Goal: Information Seeking & Learning: Learn about a topic

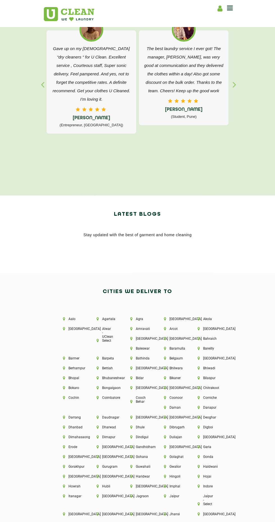
scroll to position [1325, 0]
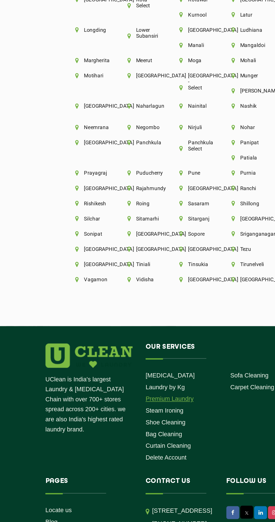
click at [135, 386] on link "Premium Laundry" at bounding box center [123, 388] width 31 height 4
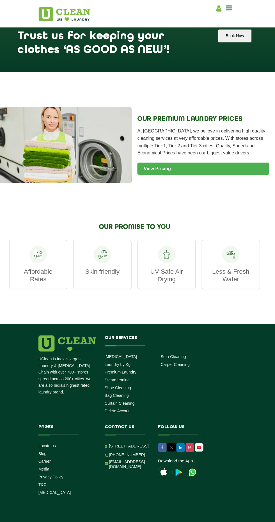
click at [236, 162] on link "View Pricing" at bounding box center [205, 165] width 129 height 12
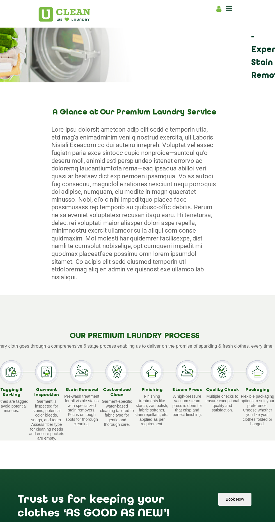
scroll to position [72, 0]
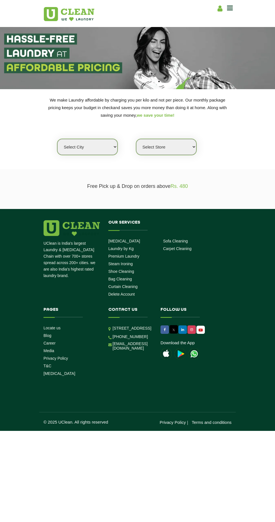
click at [70, 152] on select "Select city [GEOGRAPHIC_DATA] [GEOGRAPHIC_DATA] [GEOGRAPHIC_DATA] [GEOGRAPHIC_D…" at bounding box center [87, 147] width 60 height 16
select select "1"
click at [57, 139] on select "Select city [GEOGRAPHIC_DATA] [GEOGRAPHIC_DATA] [GEOGRAPHIC_DATA] [GEOGRAPHIC_D…" at bounding box center [87, 147] width 60 height 16
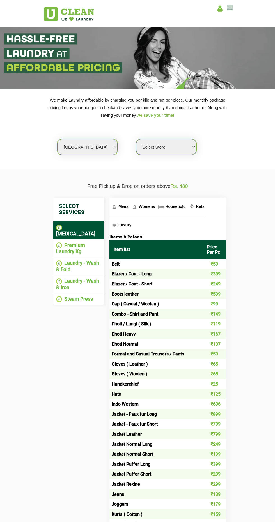
click at [153, 151] on select "Select Store UClean Vasant Kunj UClean Greater Kailash 2 UClean Dwarka UClean R…" at bounding box center [166, 147] width 60 height 16
select select "500"
click at [136, 139] on select "Select Store UClean Vasant Kunj UClean Greater Kailash 2 UClean Dwarka UClean R…" at bounding box center [166, 147] width 60 height 16
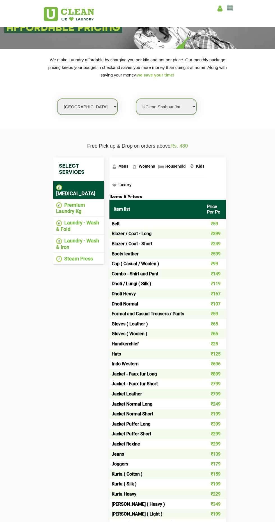
scroll to position [35, 0]
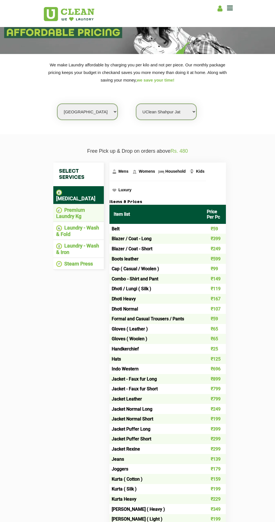
click at [65, 210] on li "Premium Laundry Kg" at bounding box center [78, 213] width 45 height 12
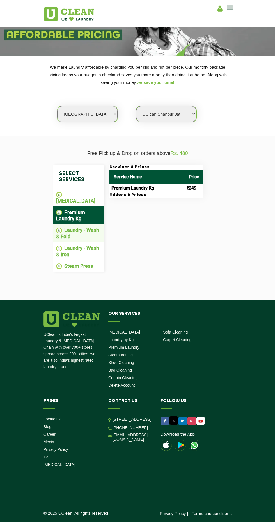
click at [69, 230] on li "Laundry - Wash & Fold" at bounding box center [78, 233] width 45 height 12
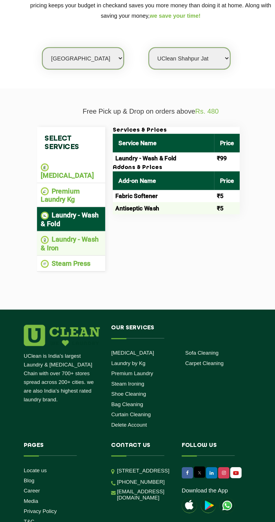
click at [65, 246] on li "Laundry - Wash & Iron" at bounding box center [78, 251] width 45 height 12
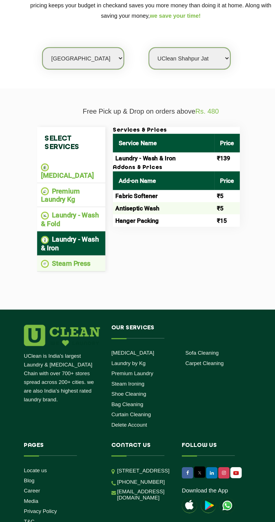
click at [69, 263] on li "Steam Press" at bounding box center [78, 266] width 45 height 6
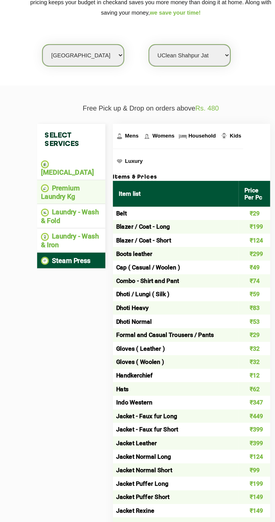
click at [68, 211] on li "Premium Laundry Kg" at bounding box center [78, 213] width 45 height 12
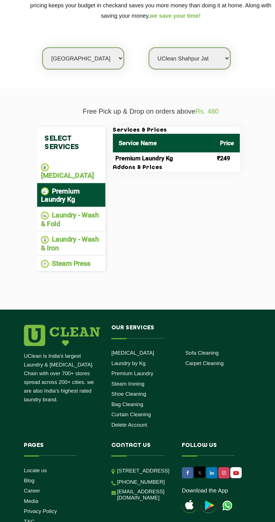
click at [123, 195] on h3 "Addons & Prices" at bounding box center [157, 195] width 94 height 5
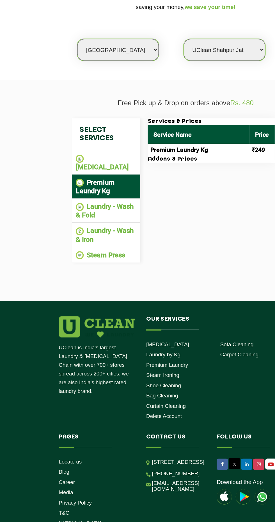
scroll to position [0, 0]
